Goal: Navigation & Orientation: Find specific page/section

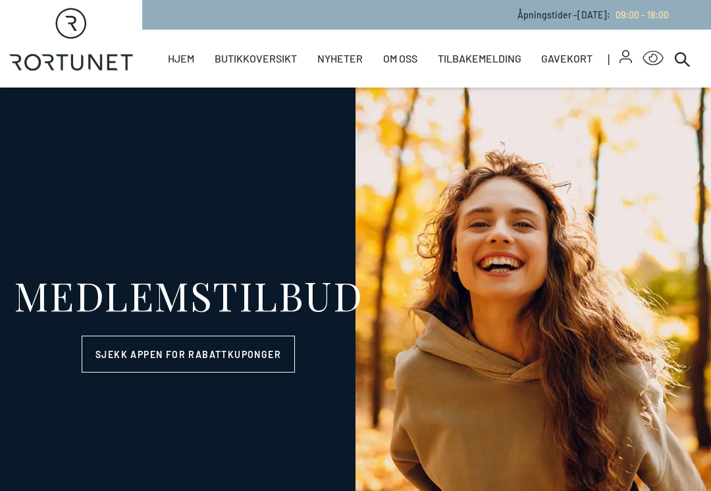
select select "NO"
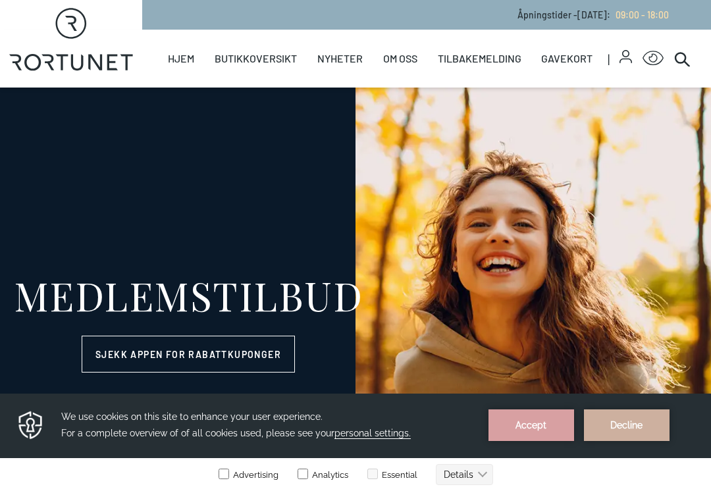
click at [0, 0] on link "Butikker" at bounding box center [0, 0] width 0 height 0
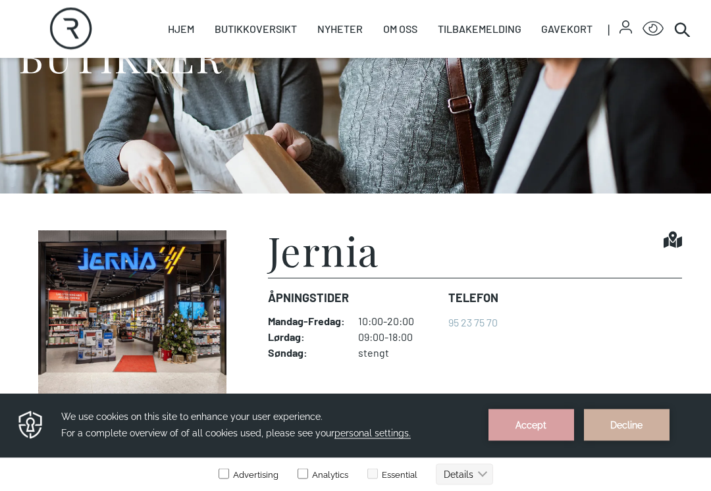
scroll to position [321, 0]
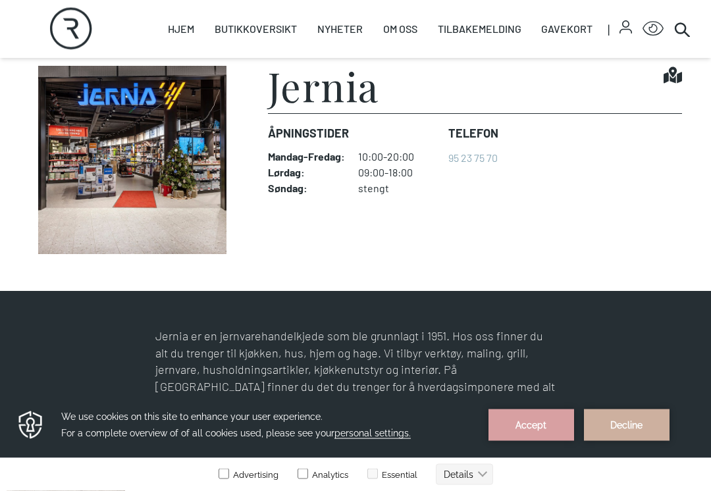
click at [124, 124] on img at bounding box center [132, 160] width 207 height 188
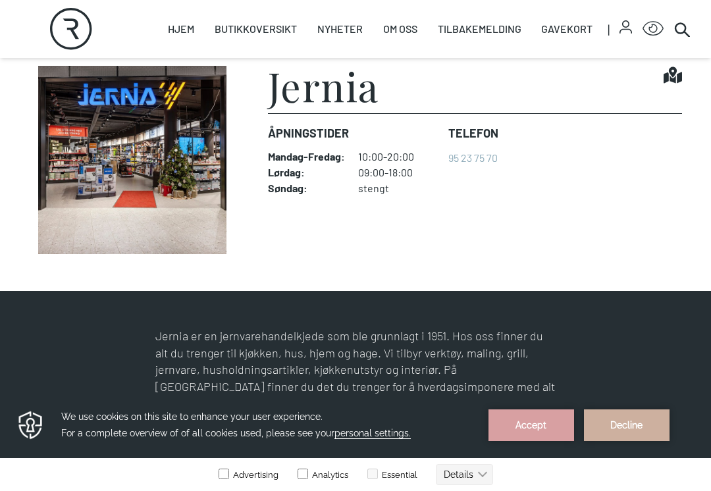
click at [315, 87] on h1 "Jernia" at bounding box center [323, 85] width 111 height 39
